Goal: Ask a question: Seek information or help from site administrators or community

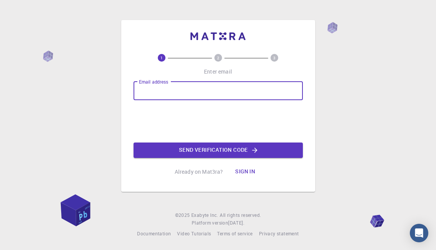
drag, startPoint x: 0, startPoint y: 0, endPoint x: 141, endPoint y: 92, distance: 168.1
click at [141, 92] on input "Email address" at bounding box center [217, 91] width 169 height 18
click at [149, 89] on input "razzzokovadildora9" at bounding box center [217, 91] width 169 height 18
click at [191, 90] on input "razzokovadildora9" at bounding box center [217, 91] width 169 height 18
type input "[EMAIL_ADDRESS][DOMAIN_NAME]"
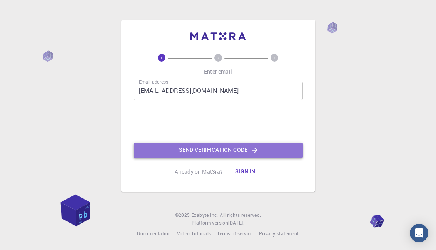
click at [246, 147] on button "Send verification code" at bounding box center [217, 149] width 169 height 15
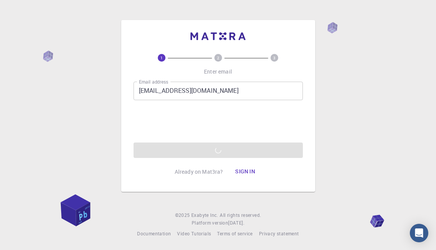
click at [247, 169] on button "Sign in" at bounding box center [245, 171] width 32 height 15
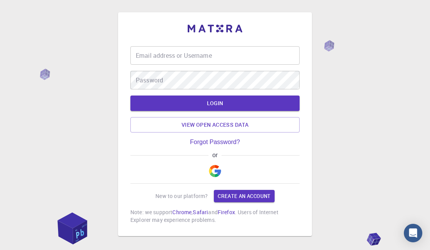
click at [183, 55] on input "Email address or Username" at bounding box center [214, 55] width 169 height 18
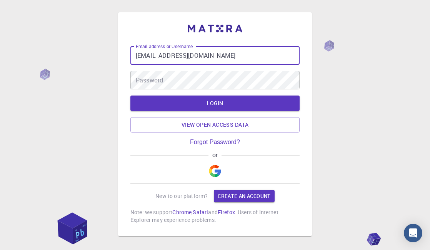
type input "[EMAIL_ADDRESS][DOMAIN_NAME]"
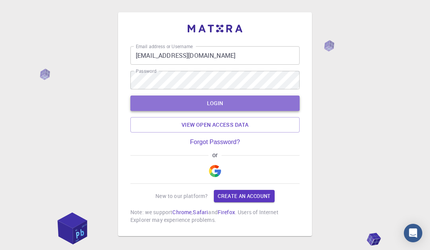
click at [230, 104] on button "LOGIN" at bounding box center [214, 102] width 169 height 15
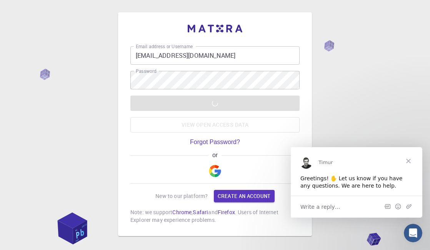
click at [234, 100] on div "LOGIN View open access data" at bounding box center [214, 113] width 169 height 37
click at [379, 87] on div "Email address or Username [EMAIL_ADDRESS][DOMAIN_NAME] Email address or Usernam…" at bounding box center [215, 143] width 430 height 287
click at [312, 204] on span "Write a reply…" at bounding box center [320, 206] width 40 height 10
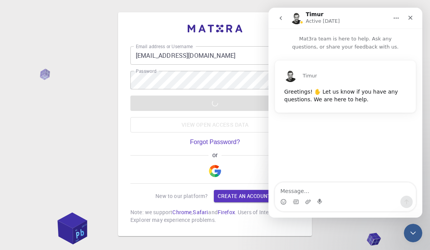
click at [400, 17] on button "Home" at bounding box center [396, 18] width 15 height 15
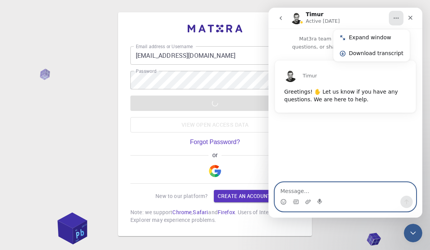
click at [293, 188] on textarea "Message…" at bounding box center [345, 188] width 141 height 13
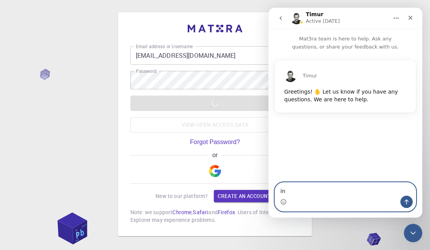
type textarea "i"
click at [312, 189] on textarea "hi I need" at bounding box center [345, 188] width 141 height 13
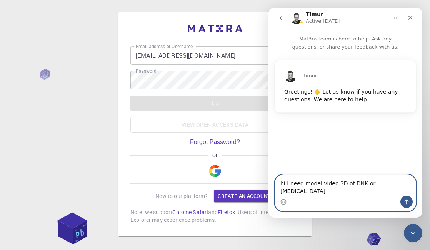
type textarea "hi I need model video 3D of DNK or [MEDICAL_DATA]"
click at [407, 200] on icon "Send a message…" at bounding box center [407, 201] width 4 height 5
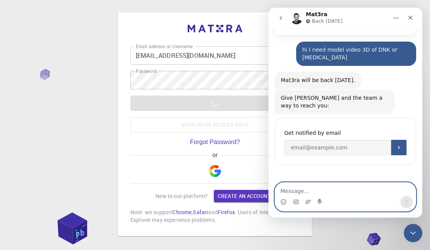
scroll to position [78, 0]
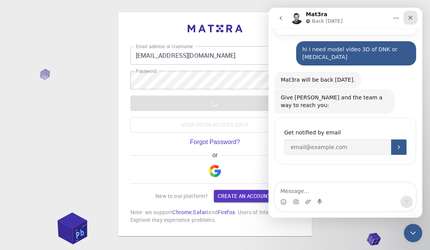
click at [407, 18] on div "Close" at bounding box center [410, 18] width 14 height 14
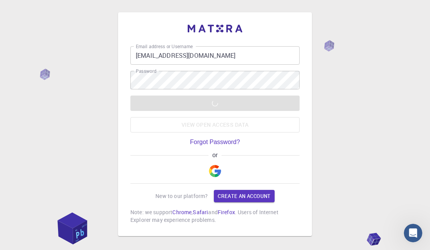
click at [247, 105] on div "LOGIN View open access data" at bounding box center [214, 113] width 169 height 37
